Goal: Transaction & Acquisition: Subscribe to service/newsletter

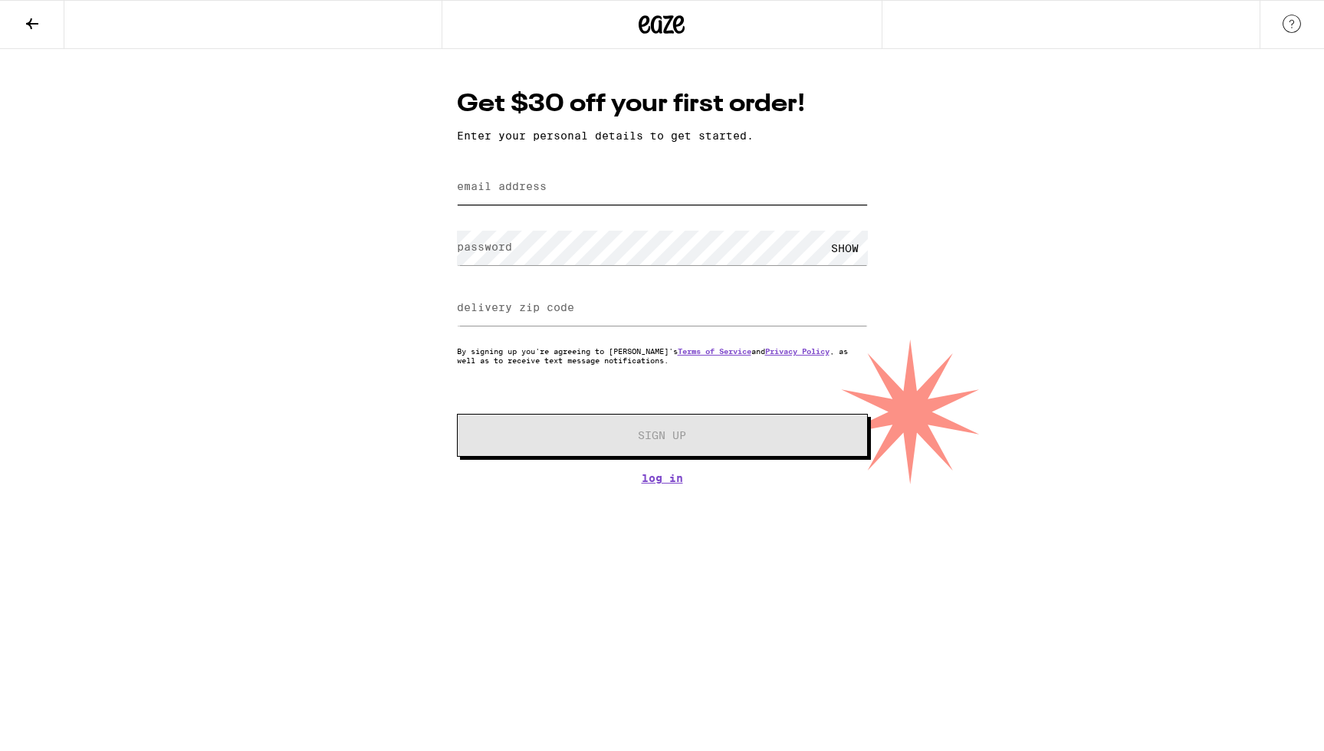
click at [555, 188] on input "email address" at bounding box center [662, 187] width 411 height 34
type input "josh"
type input "hello@josh.miami"
click at [457, 225] on div at bounding box center [457, 225] width 0 height 0
click at [1102, 234] on div "Get $30 off your first order! Enter your personal details to get started. email…" at bounding box center [662, 266] width 1324 height 435
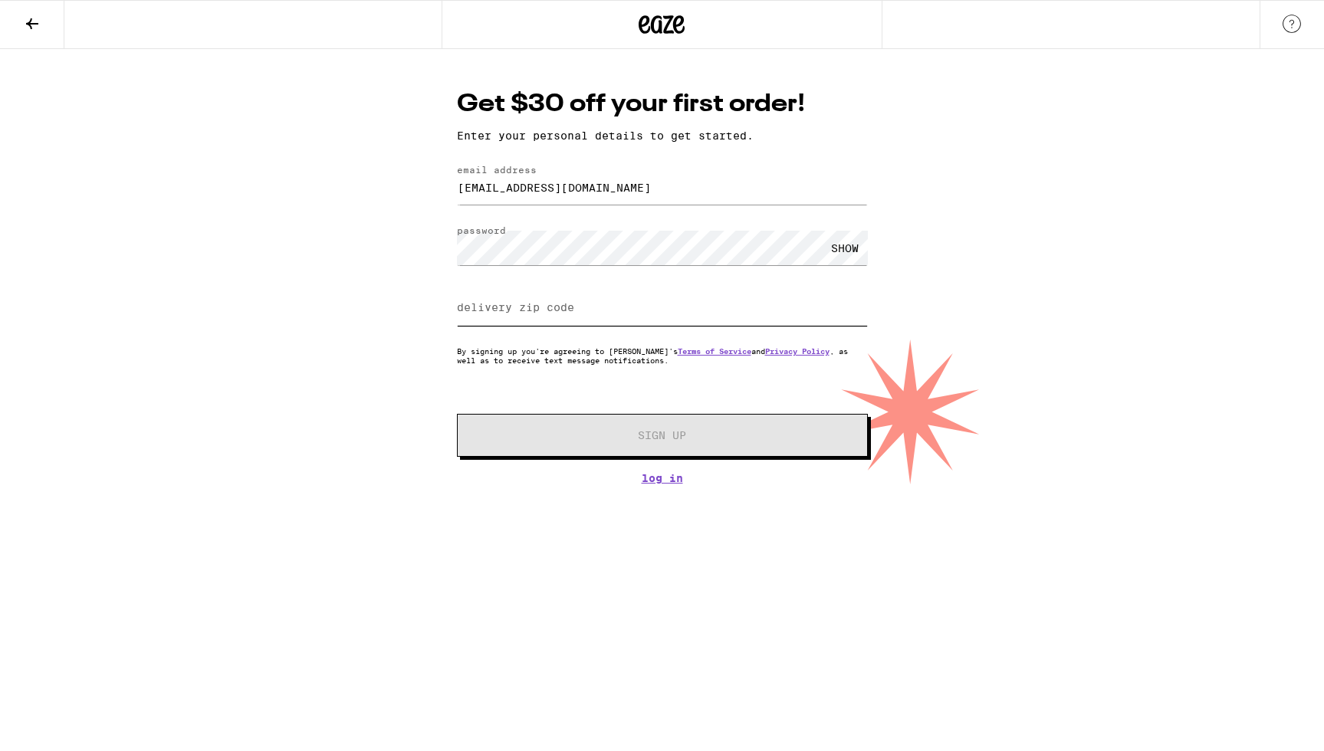
click at [678, 304] on input "delivery zip code" at bounding box center [662, 308] width 411 height 34
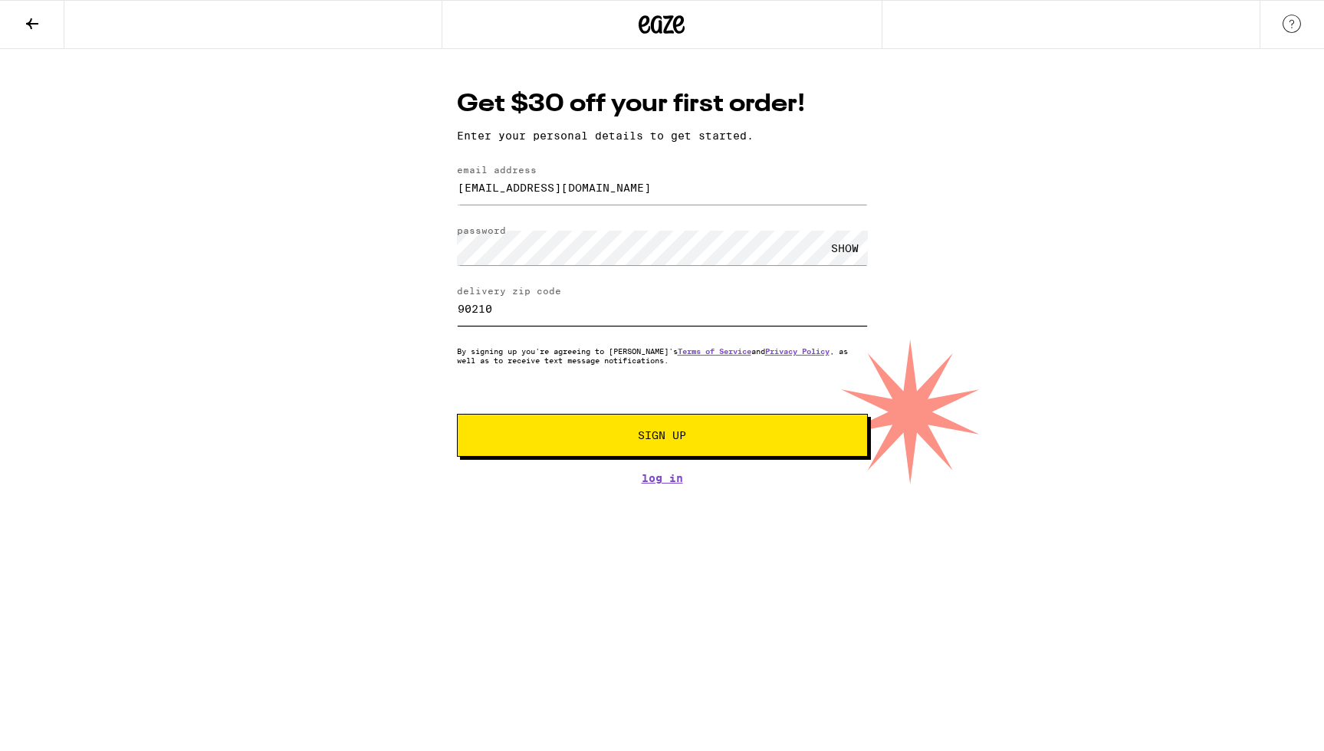
type input "90210"
click at [665, 435] on span "Sign Up" at bounding box center [662, 435] width 48 height 11
